Goal: Navigation & Orientation: Understand site structure

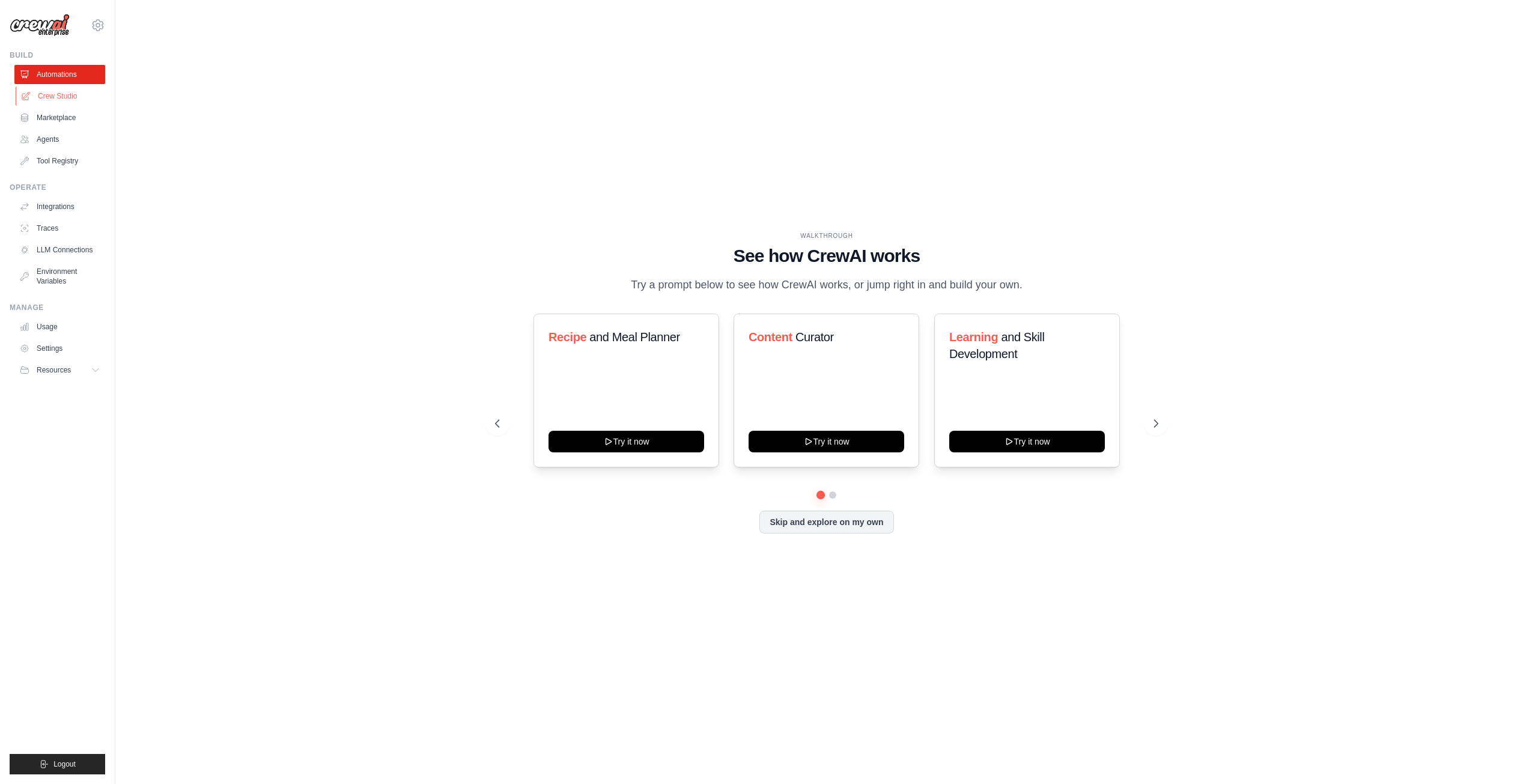
click at [49, 102] on link "Crew Studio" at bounding box center [61, 96] width 91 height 19
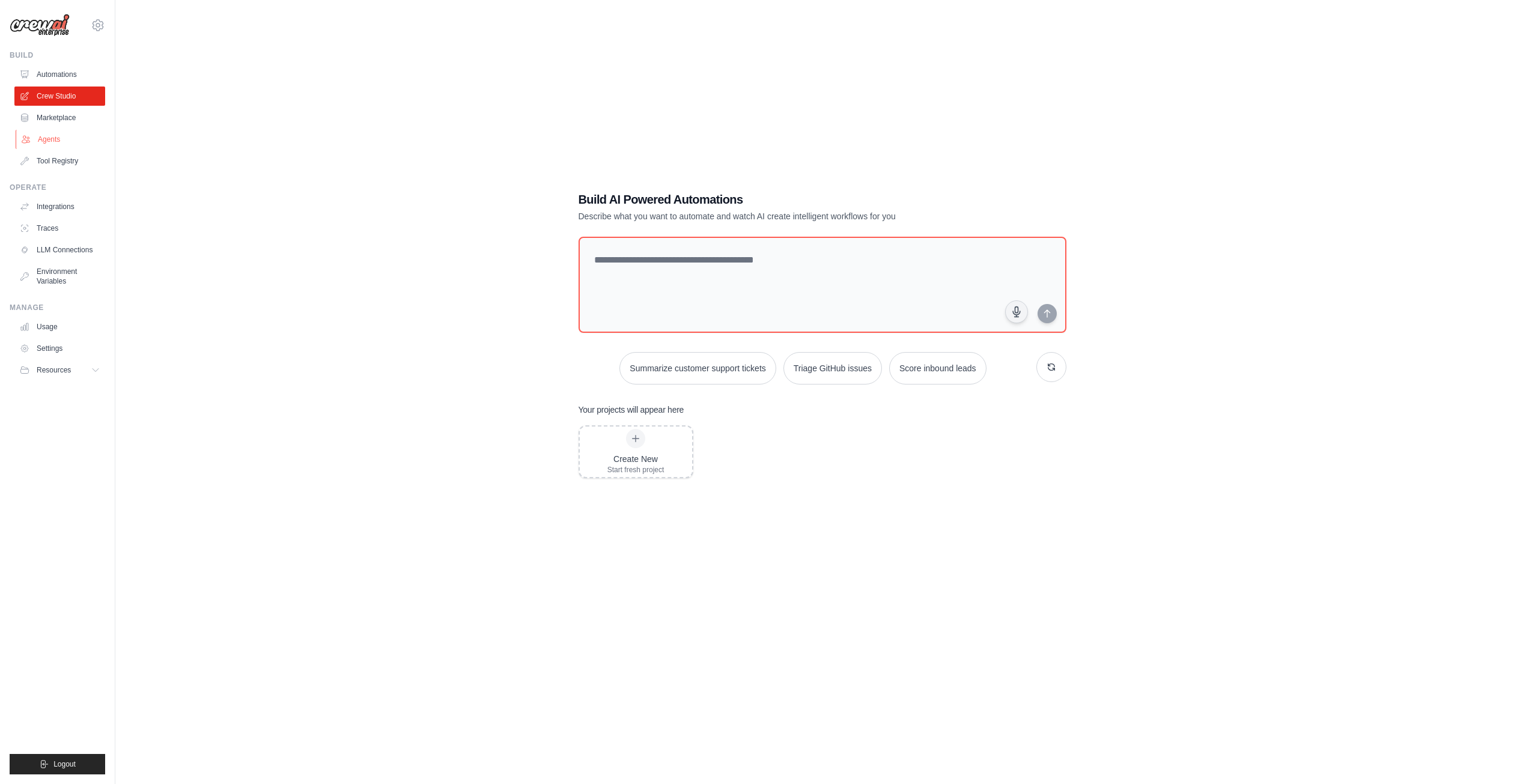
click at [62, 130] on link "Agents" at bounding box center [61, 140] width 91 height 19
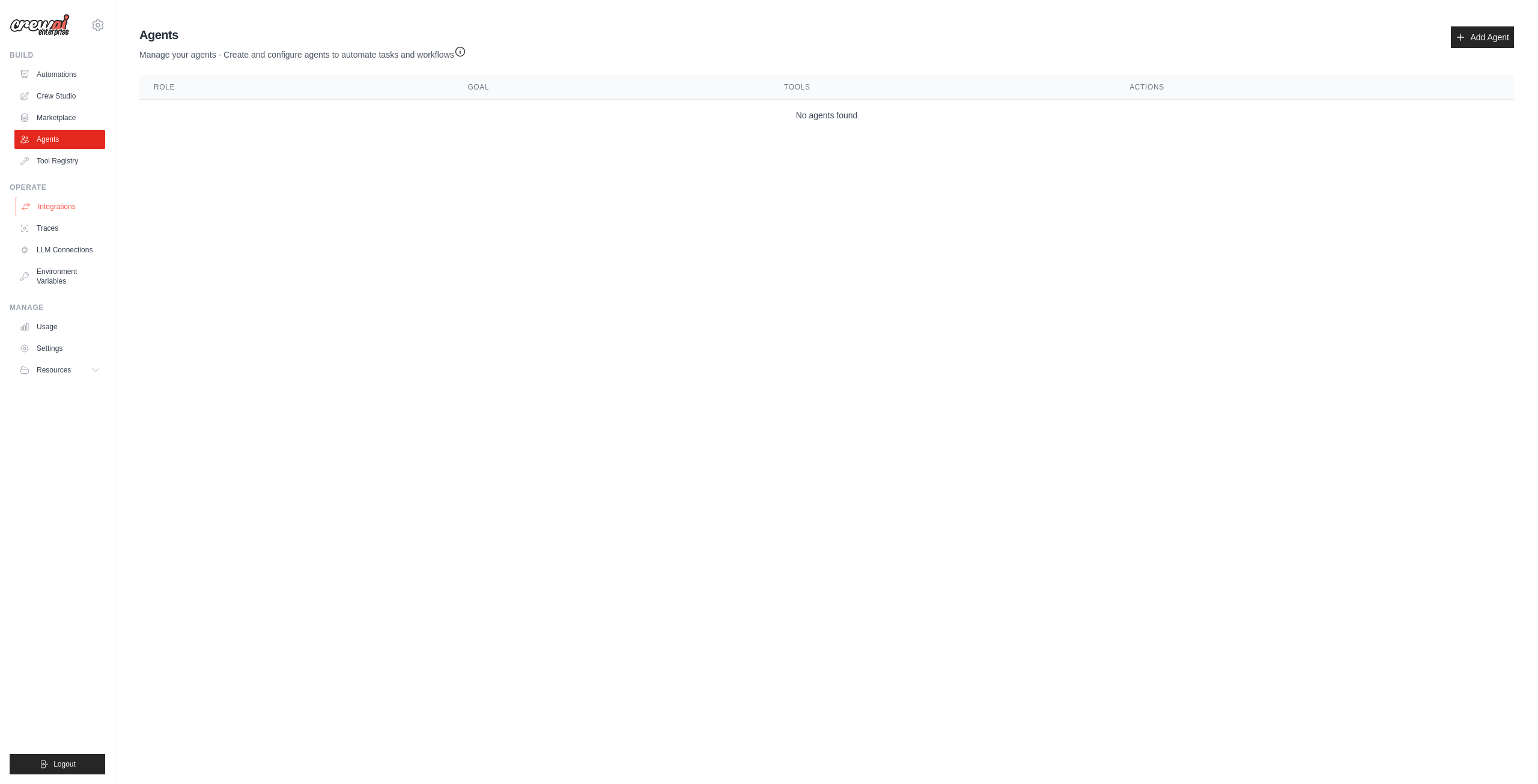
click at [75, 203] on link "Integrations" at bounding box center [61, 206] width 91 height 19
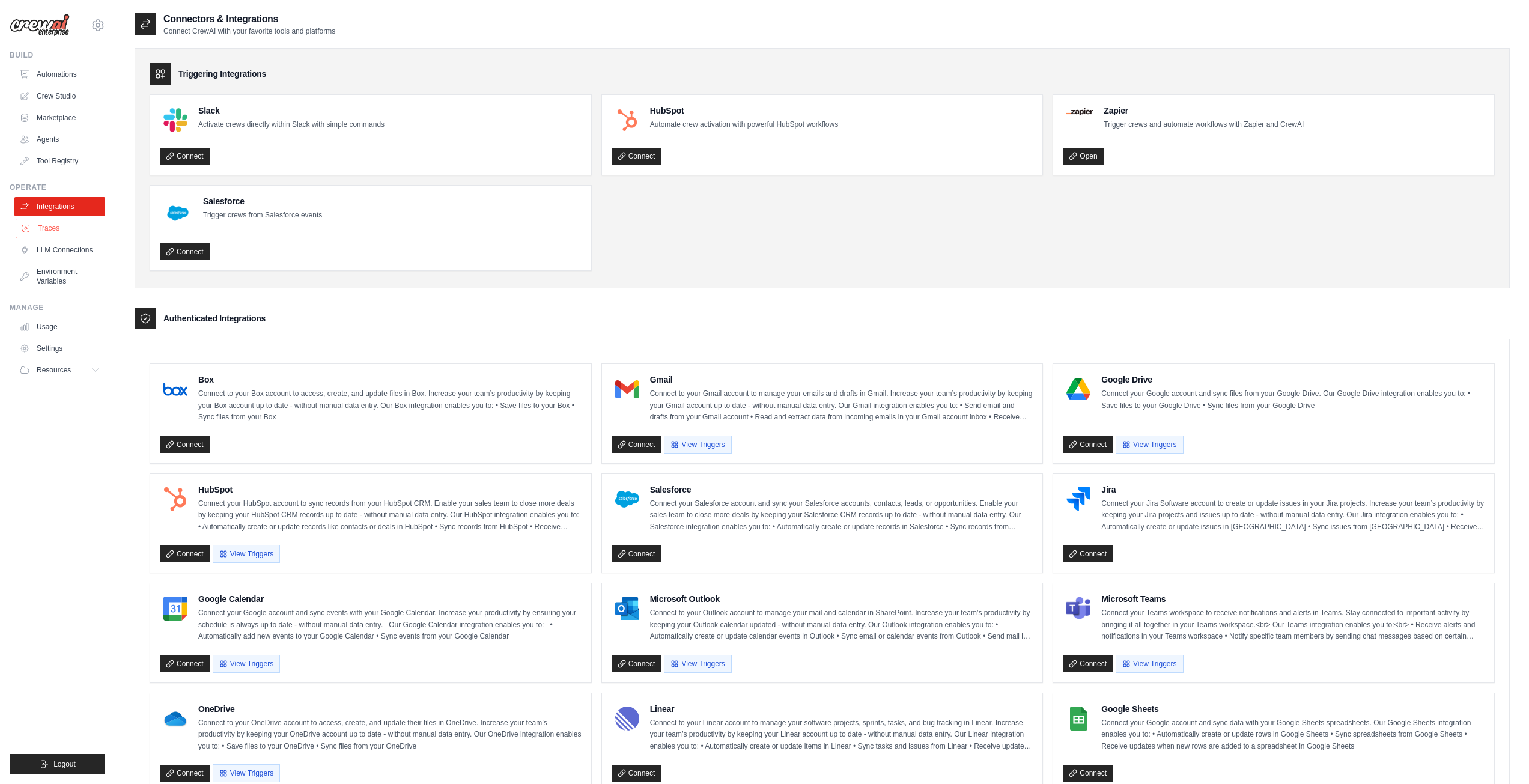
click at [45, 226] on link "Traces" at bounding box center [61, 228] width 91 height 19
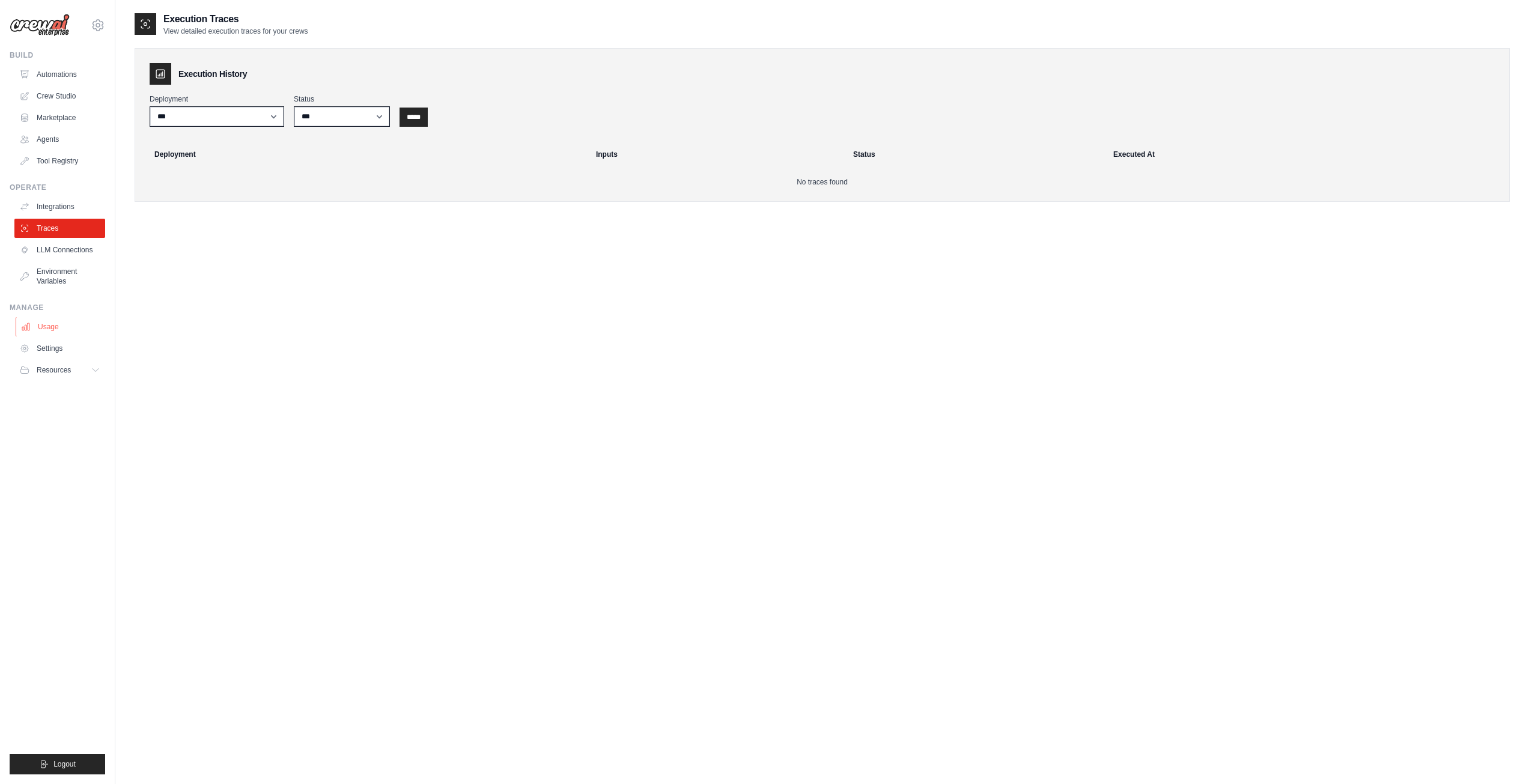
click at [72, 335] on link "Usage" at bounding box center [61, 327] width 91 height 19
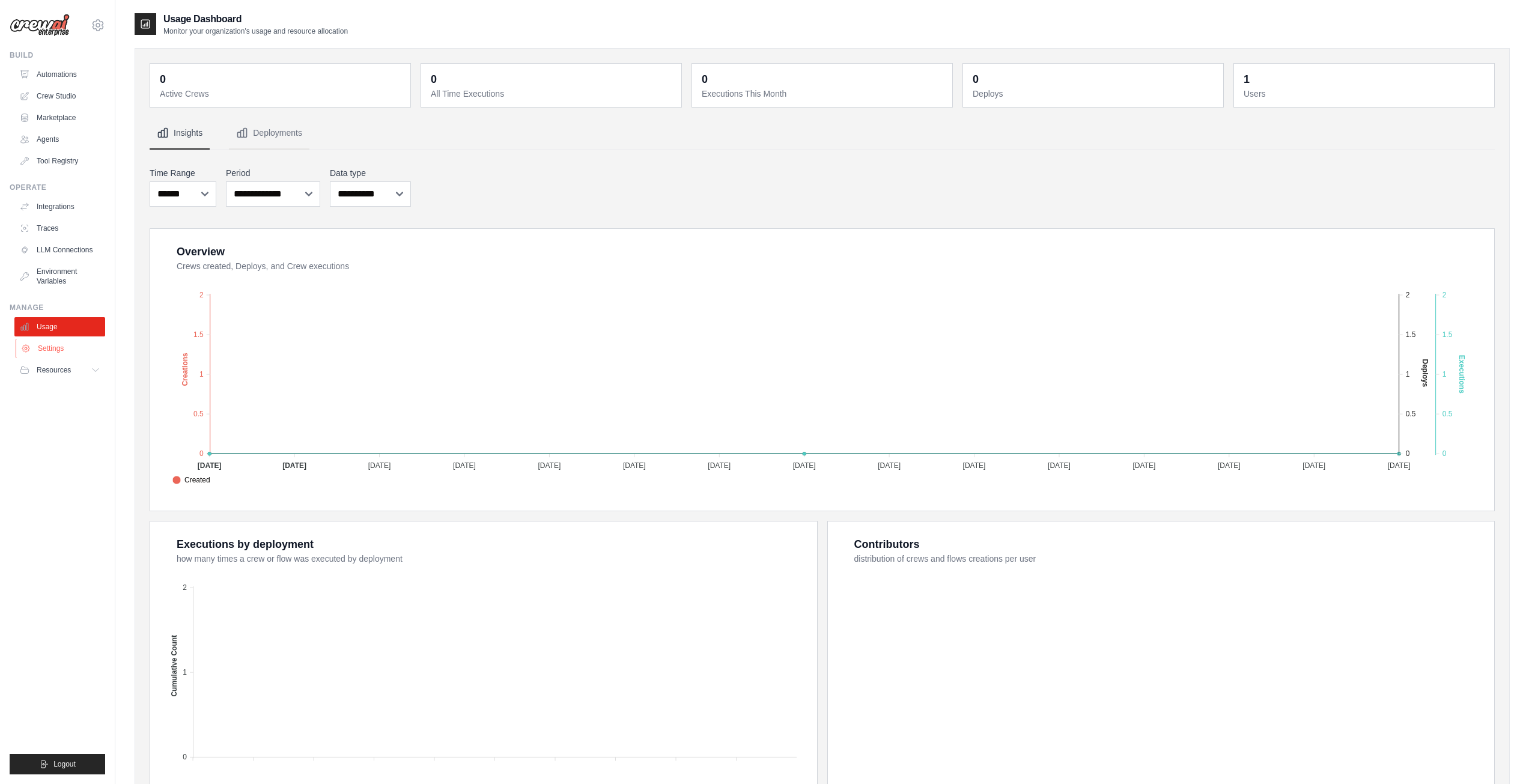
click at [65, 350] on link "Settings" at bounding box center [61, 348] width 91 height 19
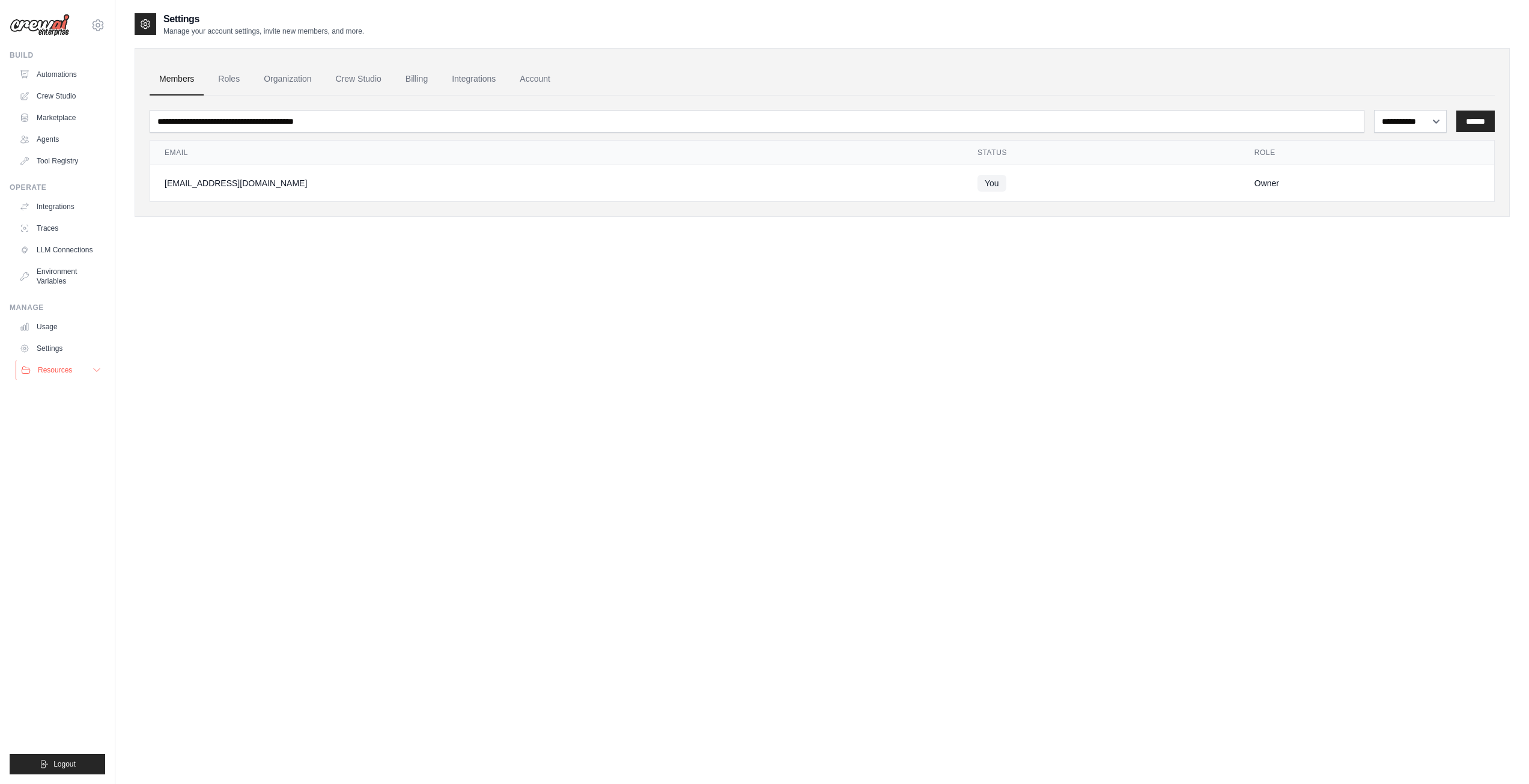
click at [58, 365] on button "Resources" at bounding box center [61, 370] width 91 height 19
click at [62, 391] on span "Documentation" at bounding box center [67, 390] width 49 height 10
